Goal: Check status: Check status

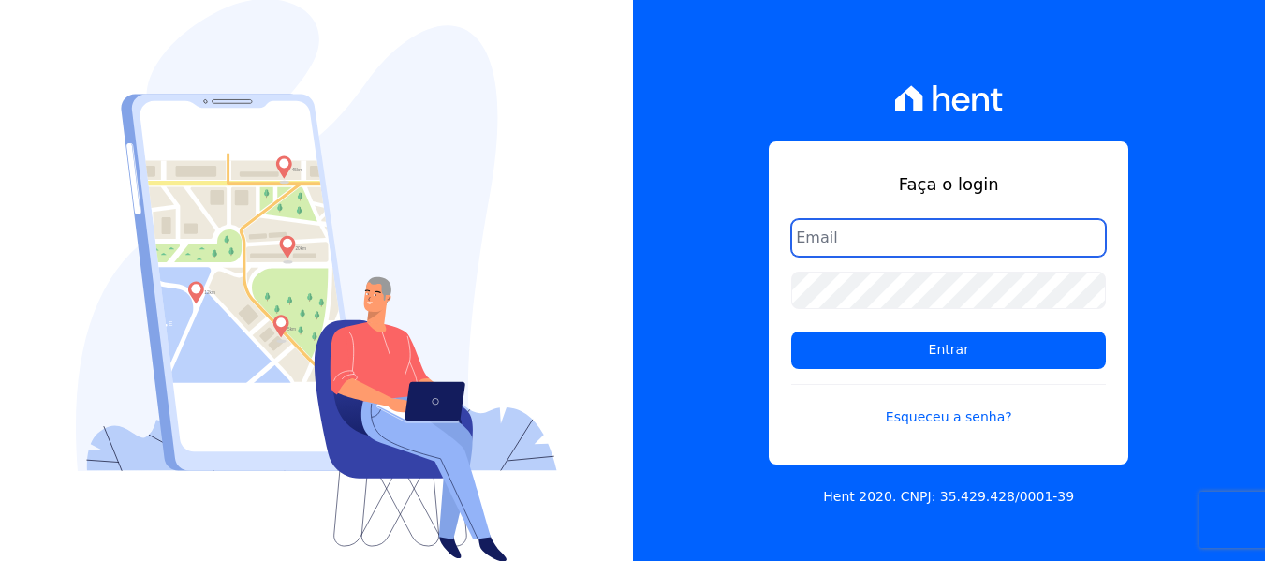
click at [866, 236] on input "email" at bounding box center [948, 237] width 315 height 37
type input "[EMAIL_ADDRESS][DOMAIN_NAME]"
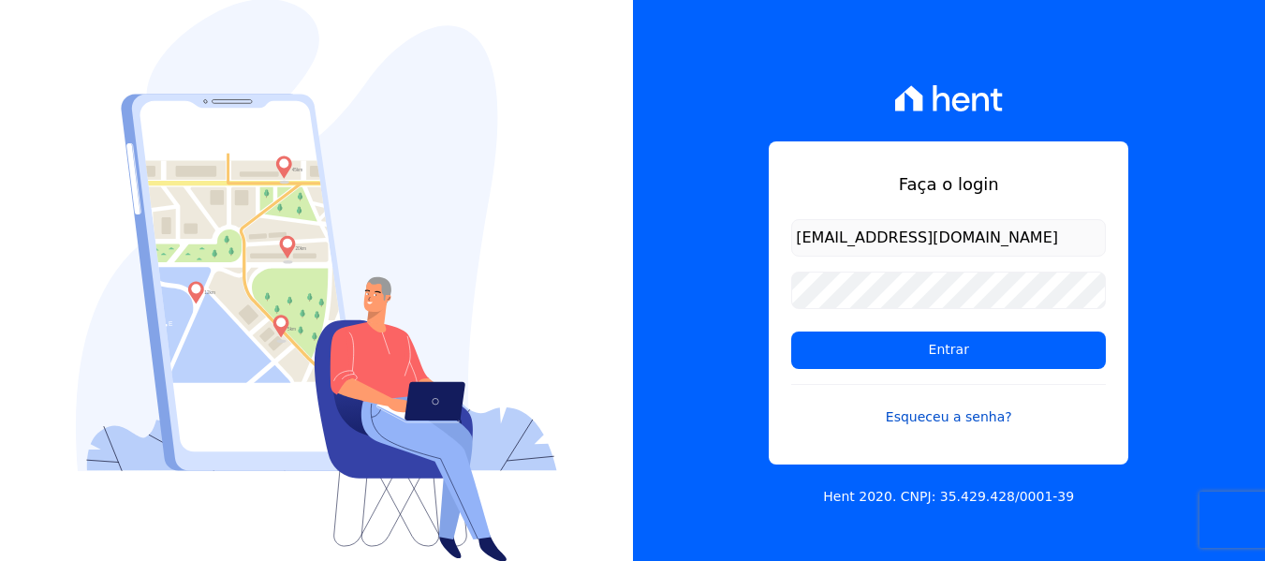
click at [977, 419] on link "Esqueceu a senha?" at bounding box center [948, 405] width 315 height 43
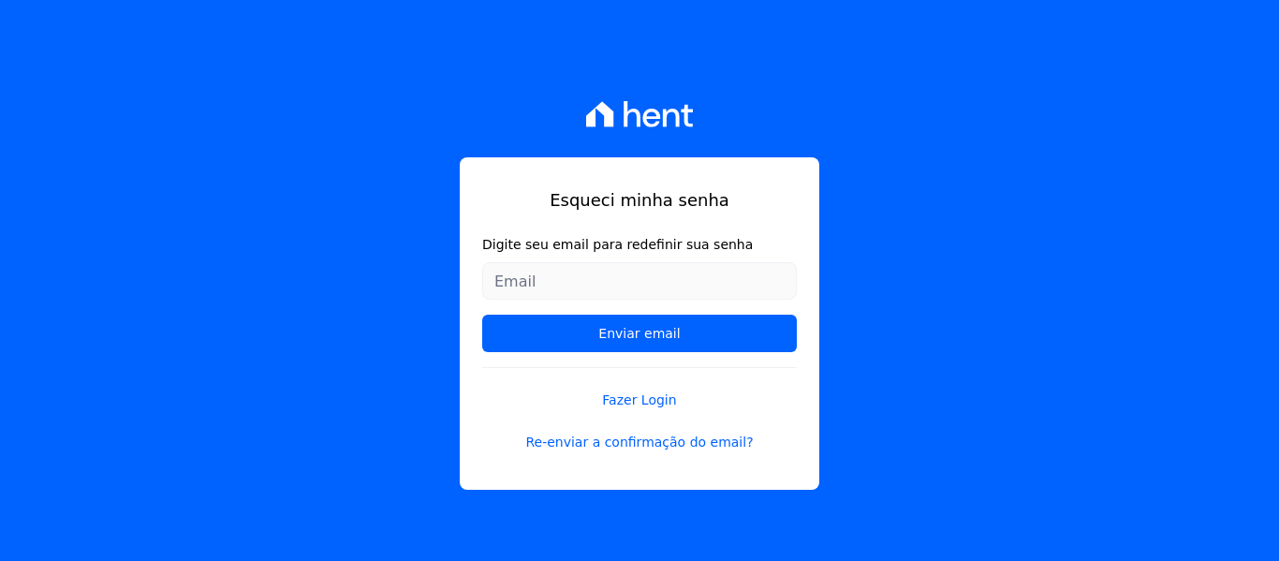
click at [628, 281] on input "Digite seu email para redefinir sua senha" at bounding box center [639, 280] width 315 height 37
type input "[EMAIL_ADDRESS][DOMAIN_NAME]"
click at [482, 315] on input "Enviar email" at bounding box center [639, 333] width 315 height 37
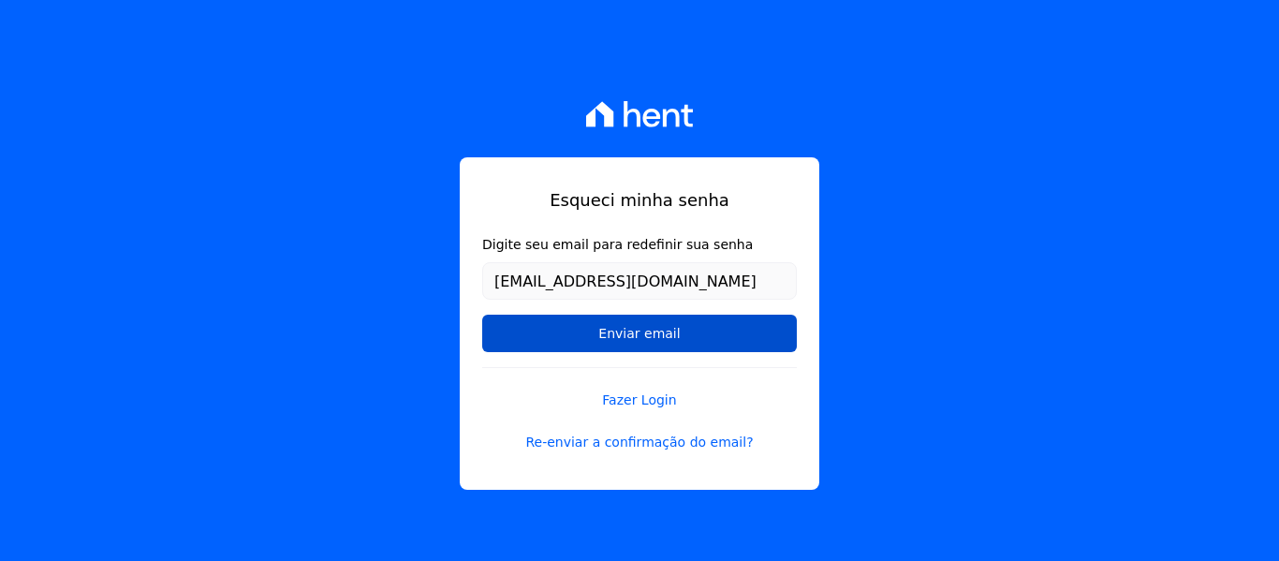
click at [690, 326] on input "Enviar email" at bounding box center [639, 333] width 315 height 37
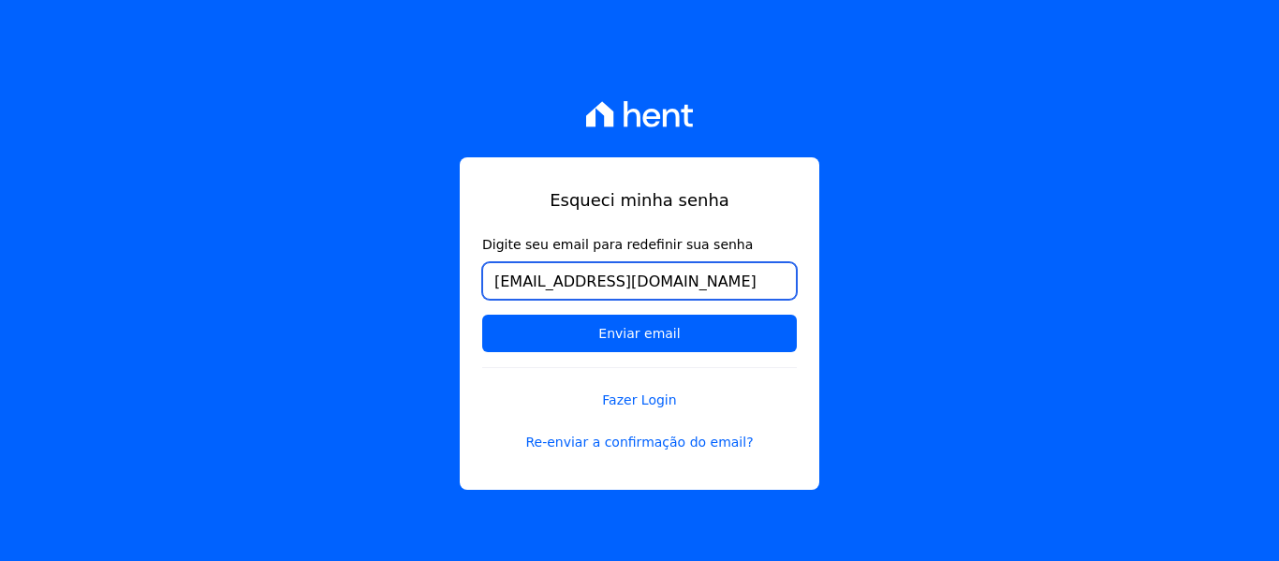
drag, startPoint x: 671, startPoint y: 284, endPoint x: 451, endPoint y: 289, distance: 220.1
click at [451, 289] on div "Esqueci minha senha Digite seu email para redefinir sua senha rsantosalm@gmail.…" at bounding box center [639, 280] width 1279 height 561
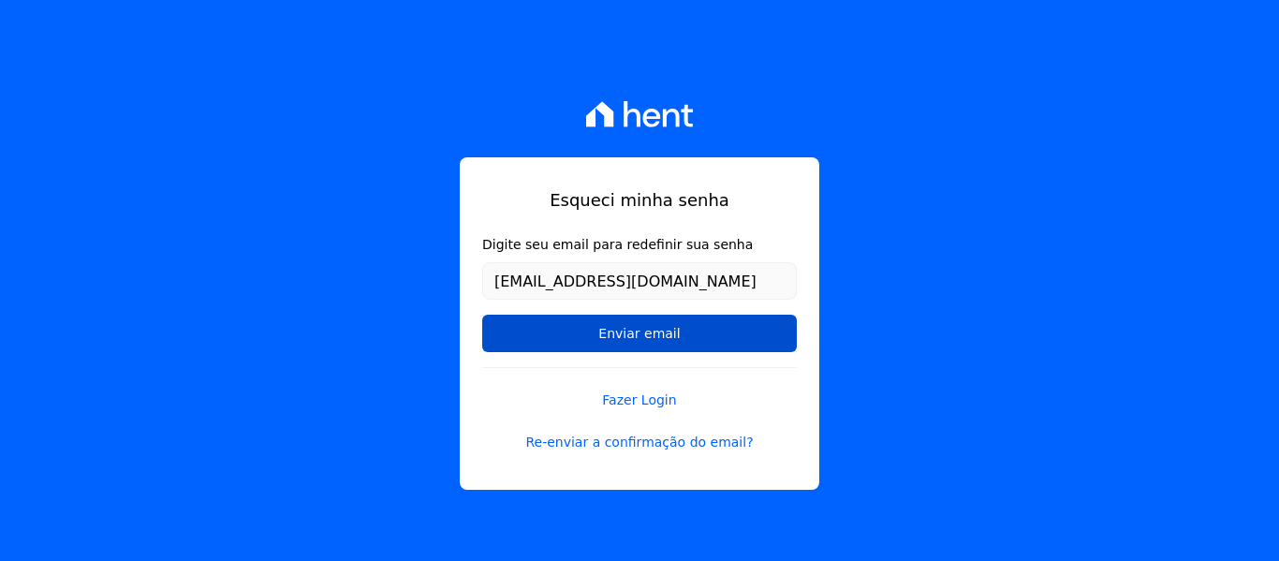
click at [622, 333] on input "Enviar email" at bounding box center [639, 333] width 315 height 37
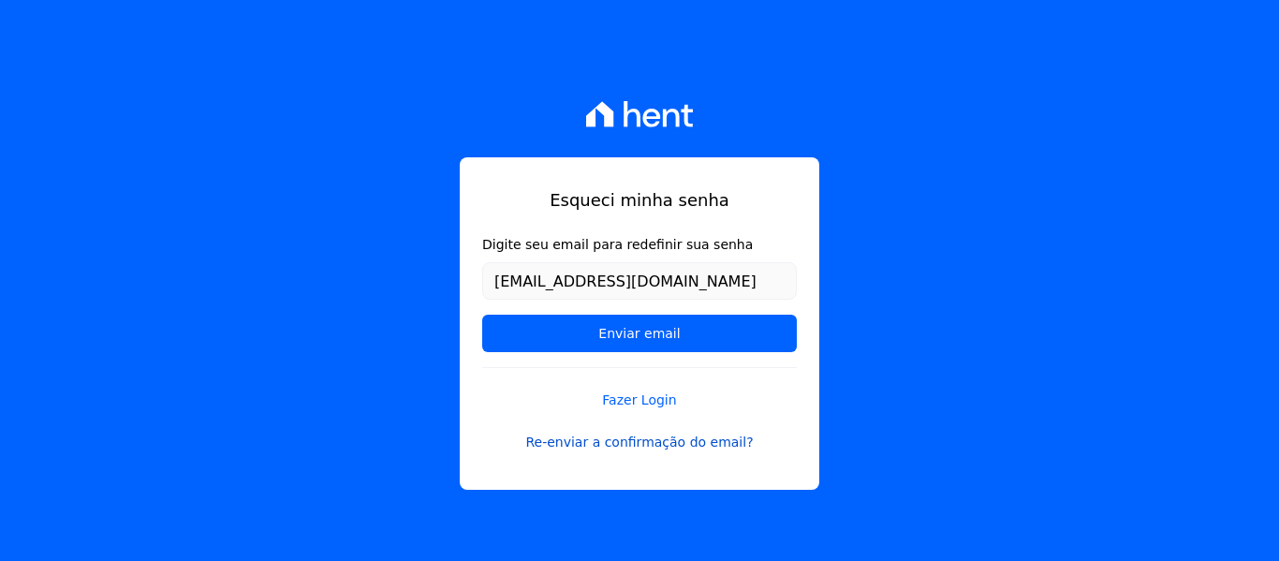
click at [622, 445] on link "Re-enviar a confirmação do email?" at bounding box center [639, 443] width 315 height 20
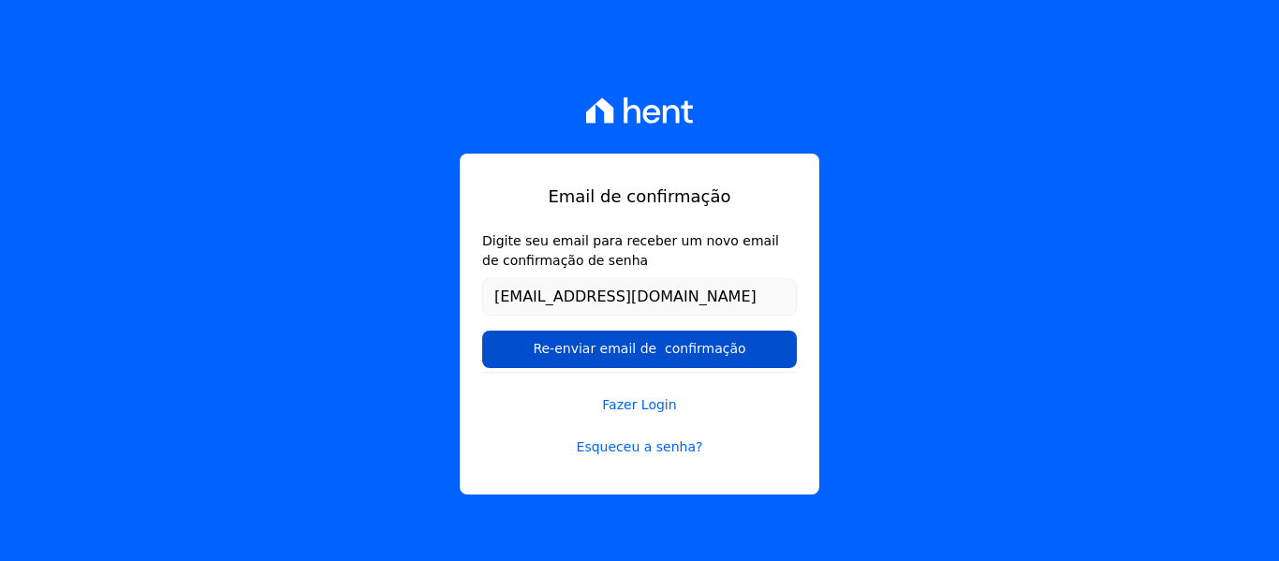
type input "[EMAIL_ADDRESS][DOMAIN_NAME]"
click at [652, 360] on input "Re-enviar email de confirmação" at bounding box center [639, 348] width 315 height 37
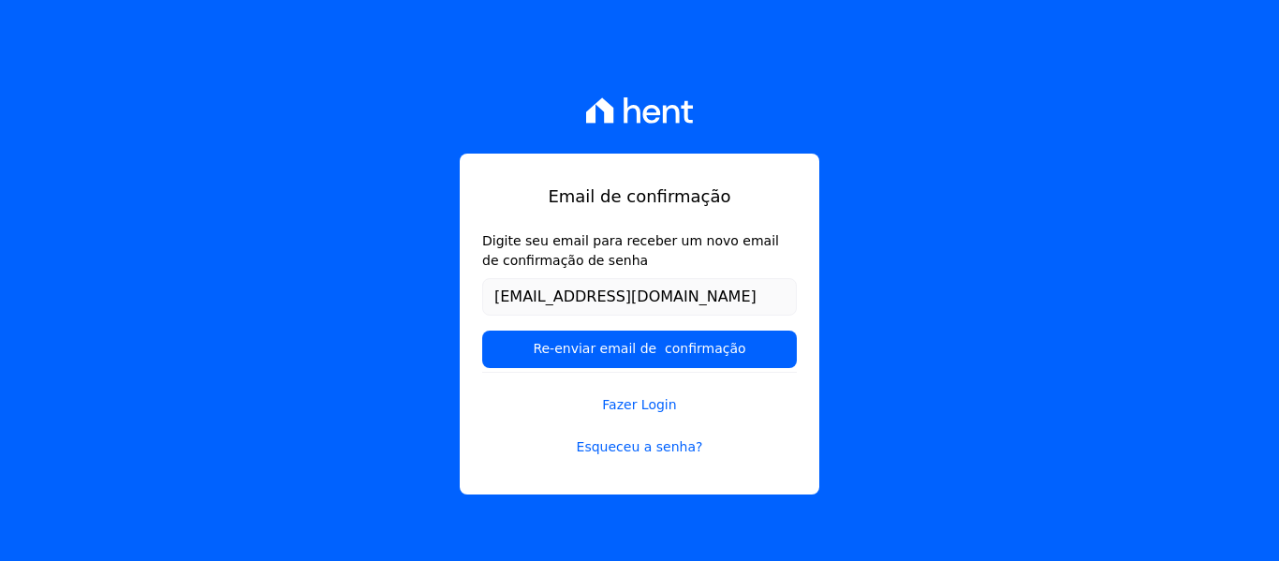
drag, startPoint x: 643, startPoint y: 351, endPoint x: 534, endPoint y: 79, distance: 293.6
click at [639, 342] on input "Re-enviar email de confirmação" at bounding box center [639, 348] width 315 height 37
click at [640, 404] on link "Fazer Login" at bounding box center [639, 393] width 315 height 43
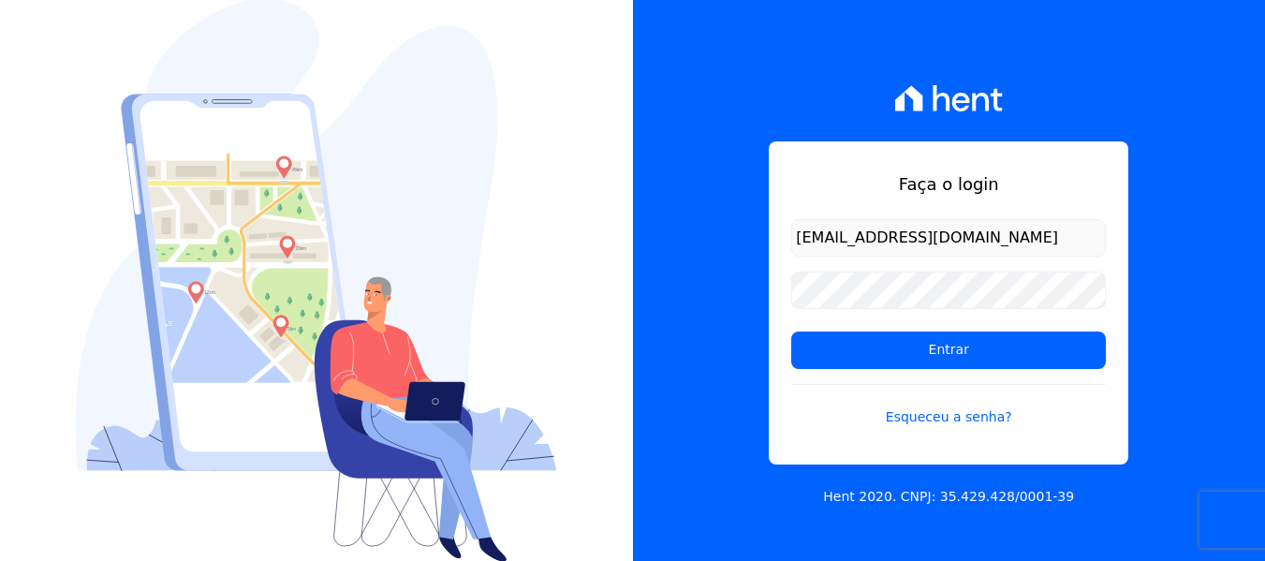
type input "[EMAIL_ADDRESS][DOMAIN_NAME]"
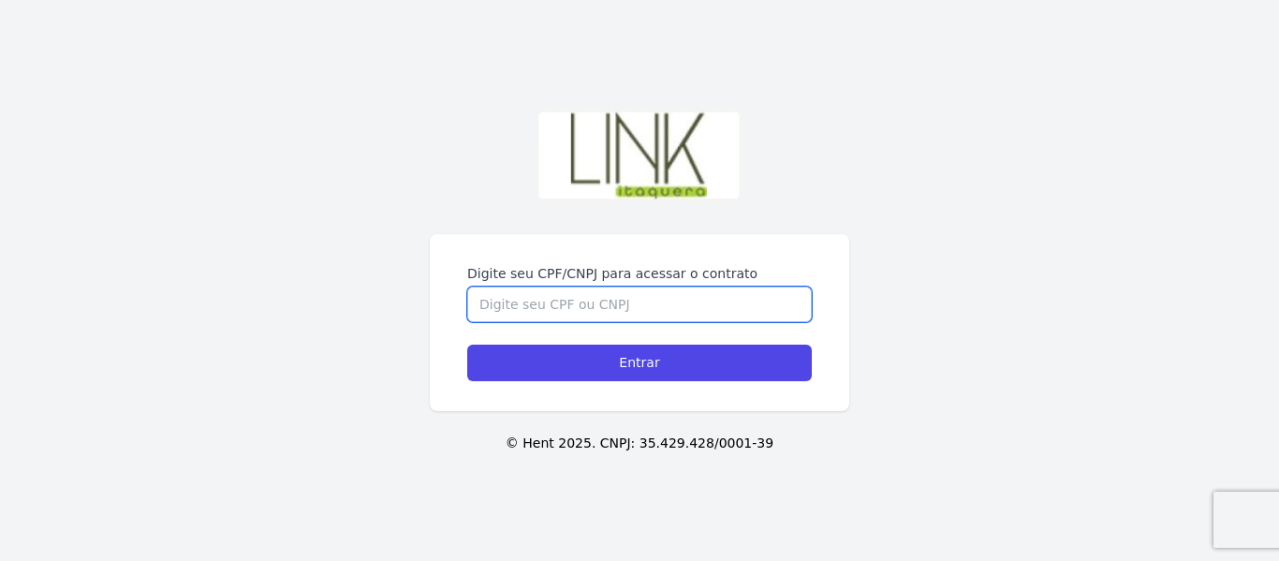
click at [593, 311] on input "Digite seu CPF/CNPJ para acessar o contrato" at bounding box center [639, 304] width 345 height 36
type input "38021829877"
click at [467, 345] on input "Entrar" at bounding box center [639, 363] width 345 height 37
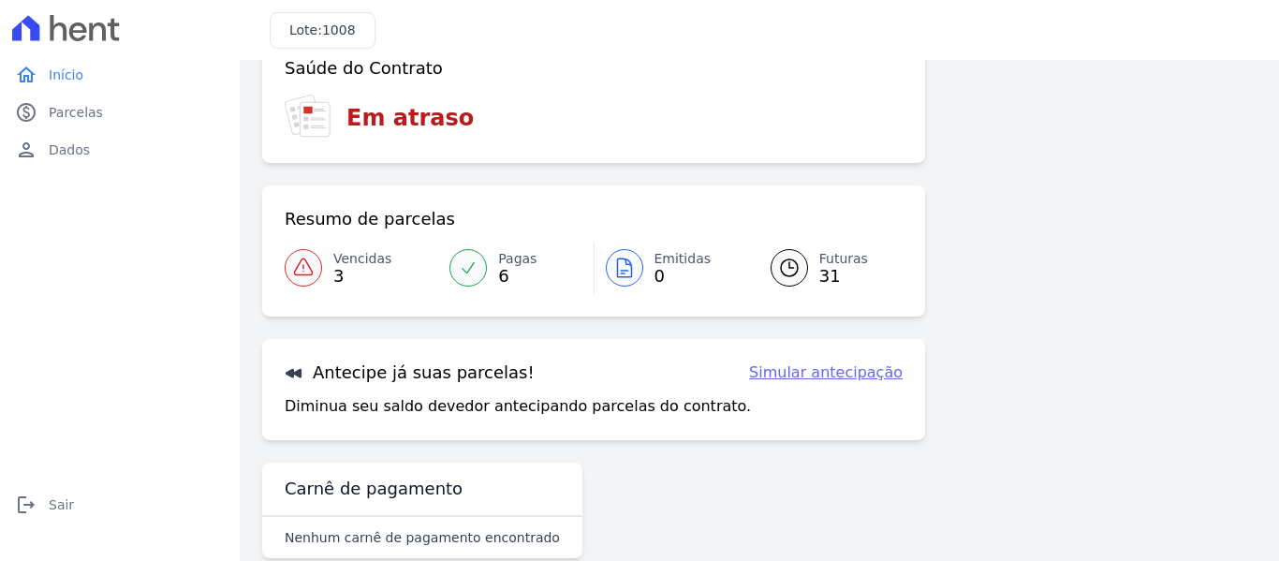
scroll to position [154, 0]
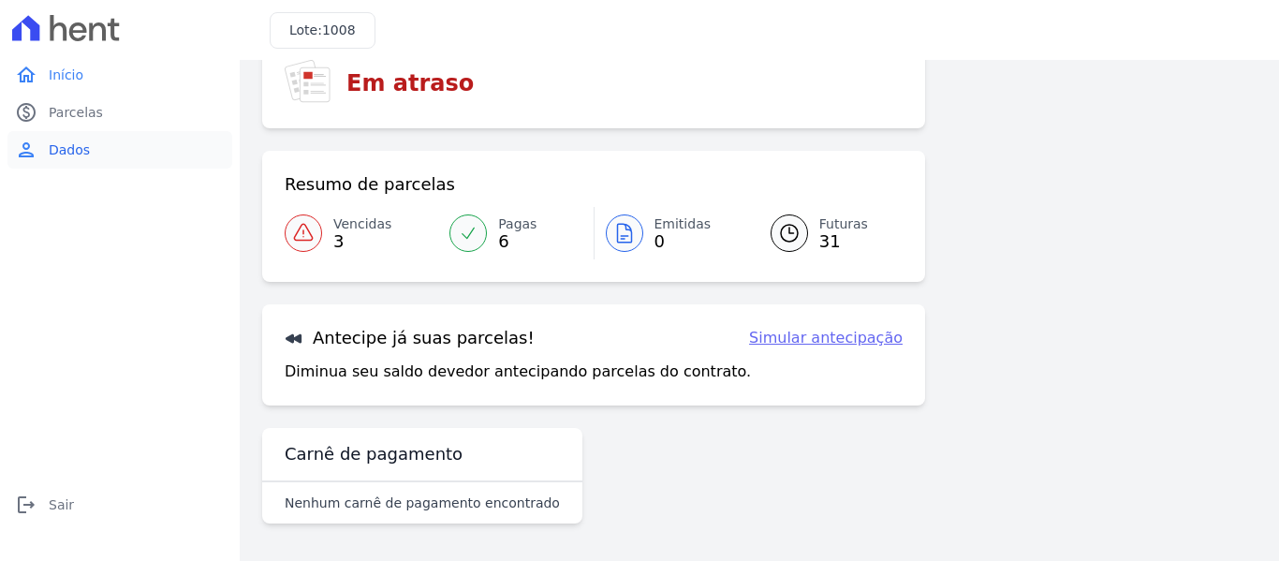
click at [66, 154] on span "Dados" at bounding box center [69, 149] width 41 height 19
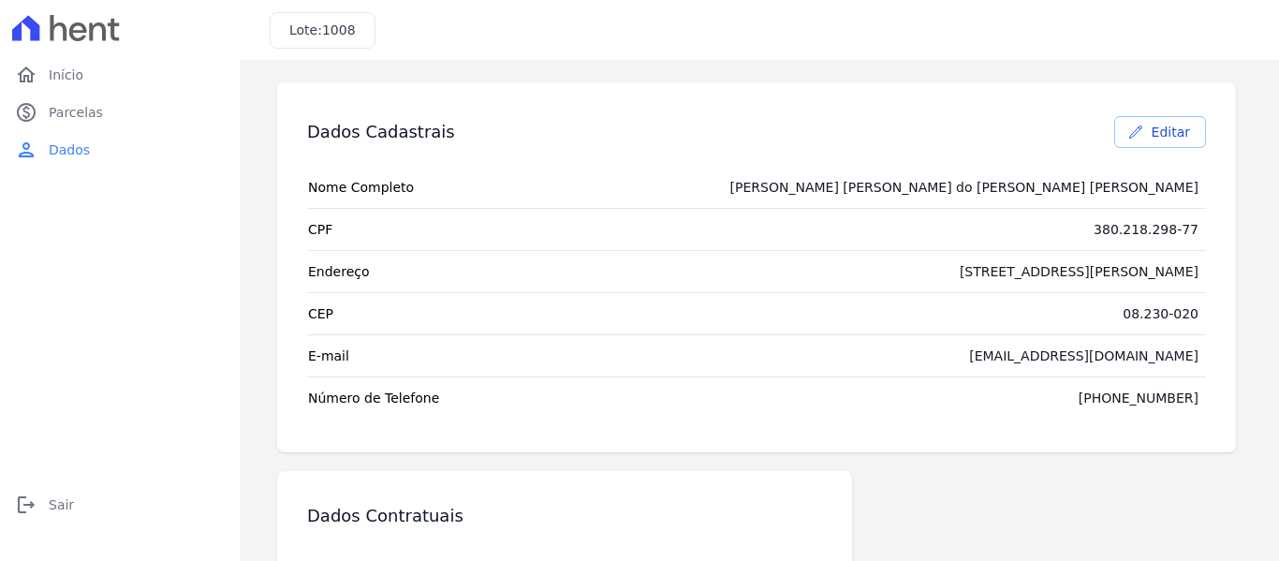
click at [1153, 135] on span "Editar" at bounding box center [1171, 132] width 38 height 19
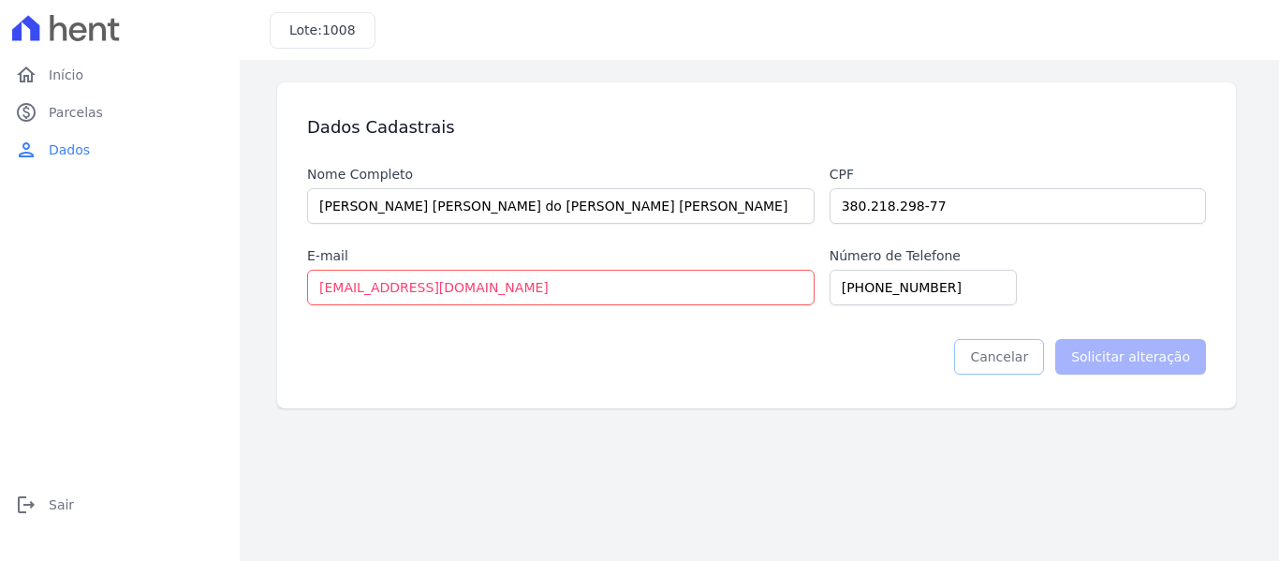
click at [998, 351] on link "Cancelar" at bounding box center [999, 357] width 90 height 36
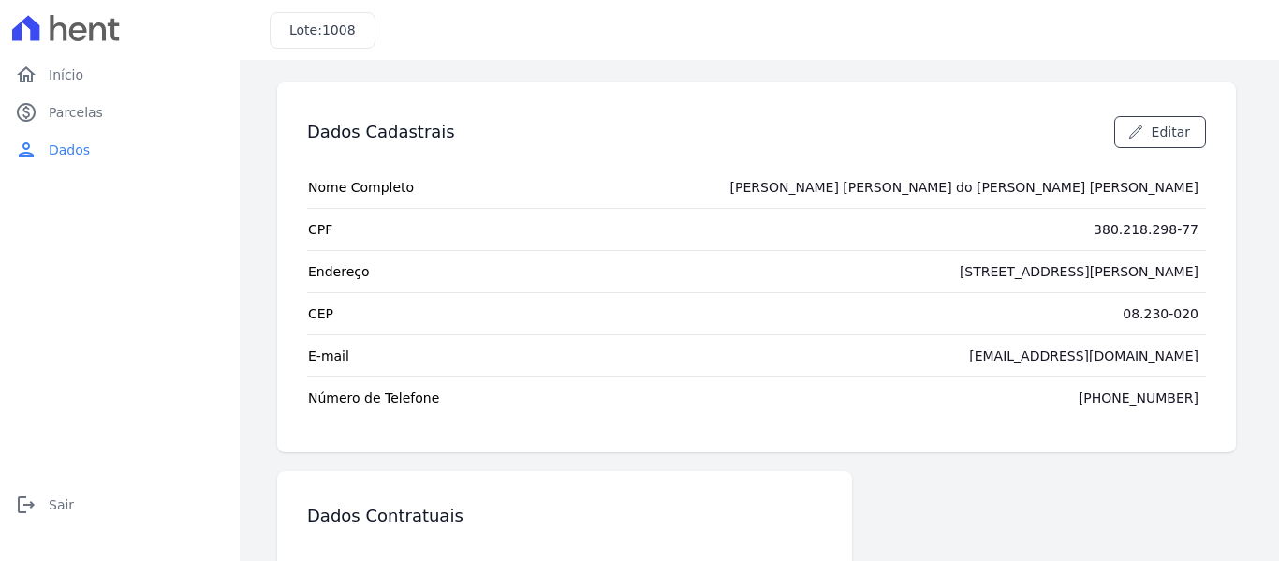
click at [1127, 265] on div "[STREET_ADDRESS][PERSON_NAME]" at bounding box center [1079, 271] width 239 height 19
click at [109, 110] on link "paid Parcelas" at bounding box center [119, 112] width 225 height 37
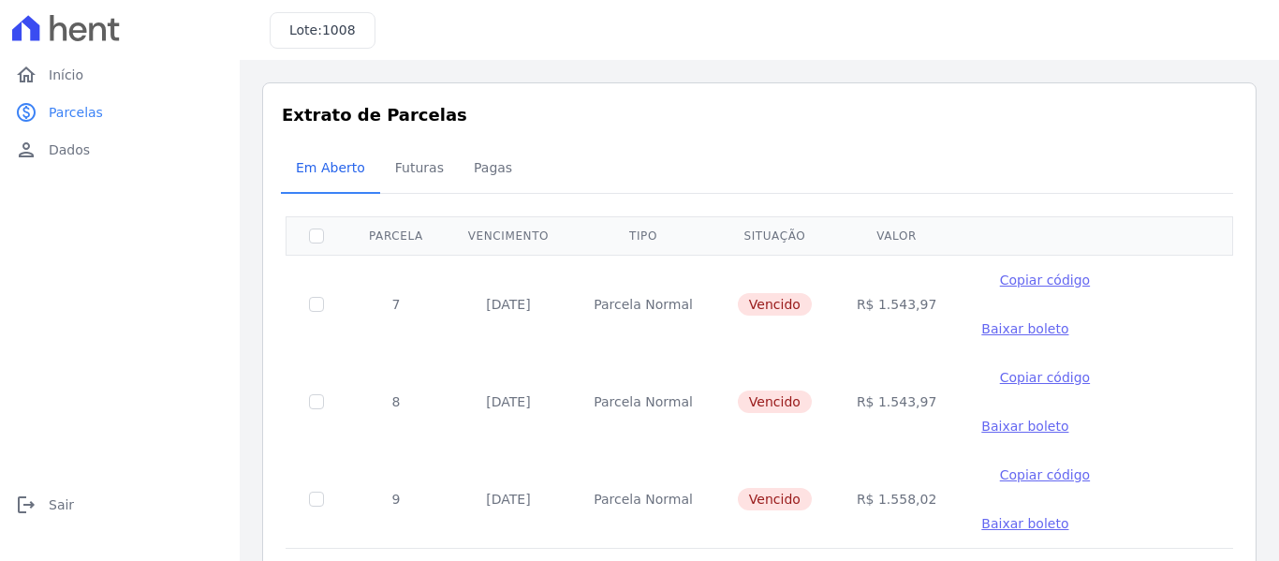
click at [1030, 58] on div "Lote: 1008" at bounding box center [759, 30] width 1039 height 60
click at [409, 170] on span "Futuras" at bounding box center [419, 167] width 71 height 37
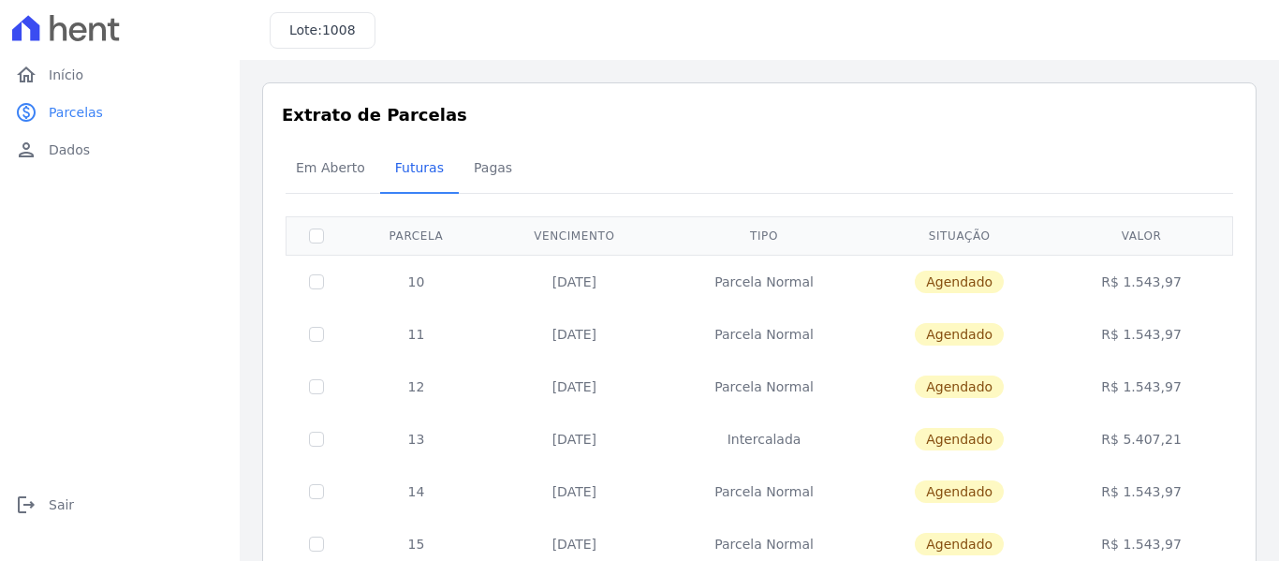
drag, startPoint x: 540, startPoint y: 284, endPoint x: 592, endPoint y: 293, distance: 52.3
click at [592, 293] on td "[DATE]" at bounding box center [574, 281] width 177 height 53
click at [625, 300] on td "[DATE]" at bounding box center [574, 281] width 177 height 53
click at [463, 165] on span "Pagas" at bounding box center [492, 167] width 61 height 37
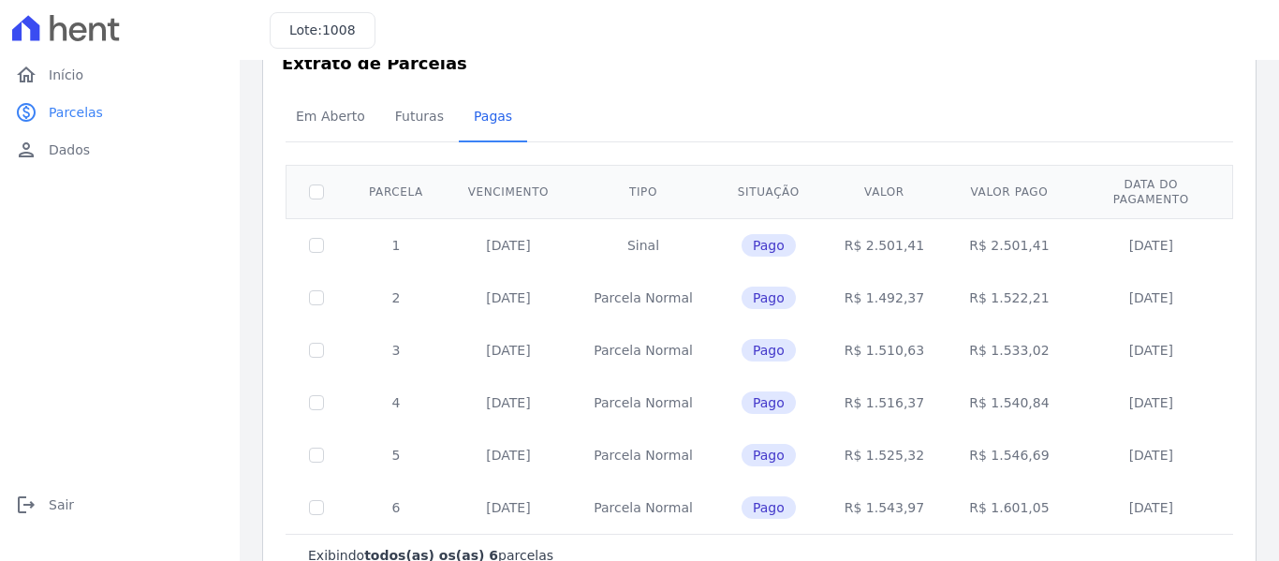
scroll to position [94, 0]
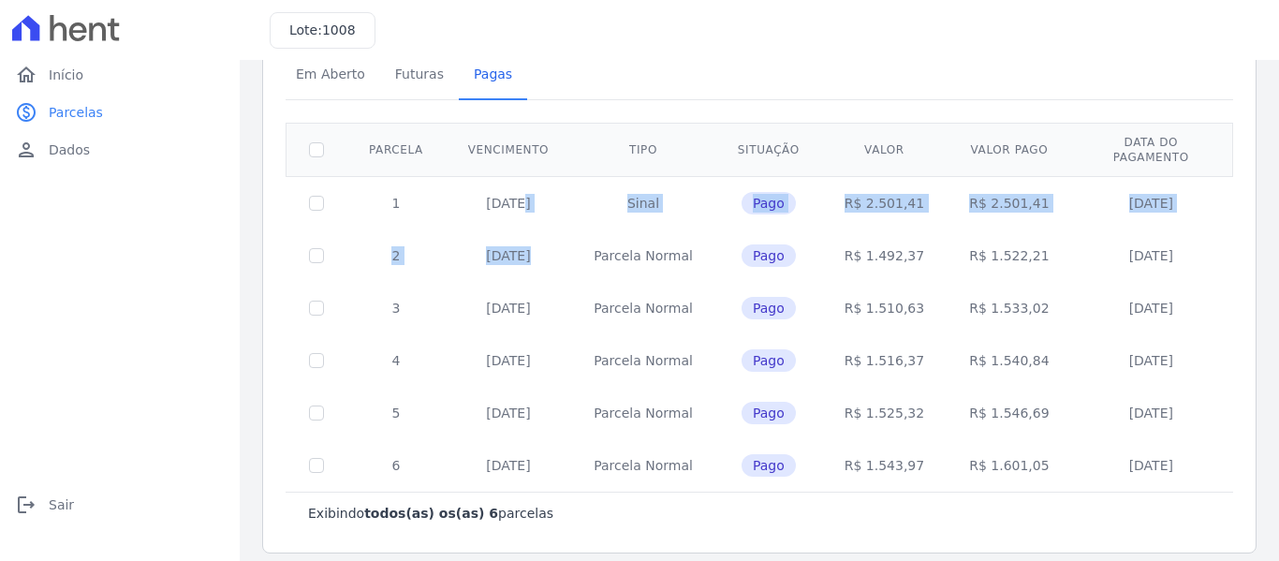
drag, startPoint x: 444, startPoint y: 203, endPoint x: 477, endPoint y: 227, distance: 41.6
click at [479, 226] on tbody "1 [DATE] [GEOGRAPHIC_DATA] Pago R$ 2.501,41 R$ 2.501,41 [DATE] 2 [DATE] [GEOGRA…" at bounding box center [759, 334] width 947 height 316
click at [468, 245] on td "[DATE]" at bounding box center [508, 255] width 125 height 52
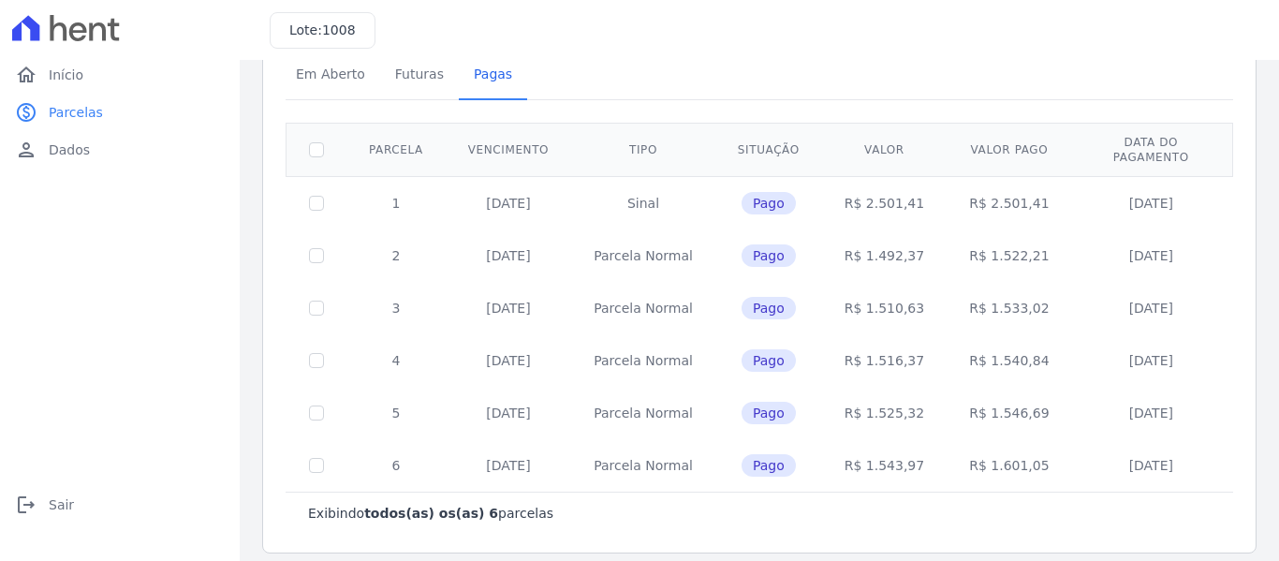
click at [506, 264] on td "[DATE]" at bounding box center [508, 255] width 125 height 52
